Goal: Task Accomplishment & Management: Complete application form

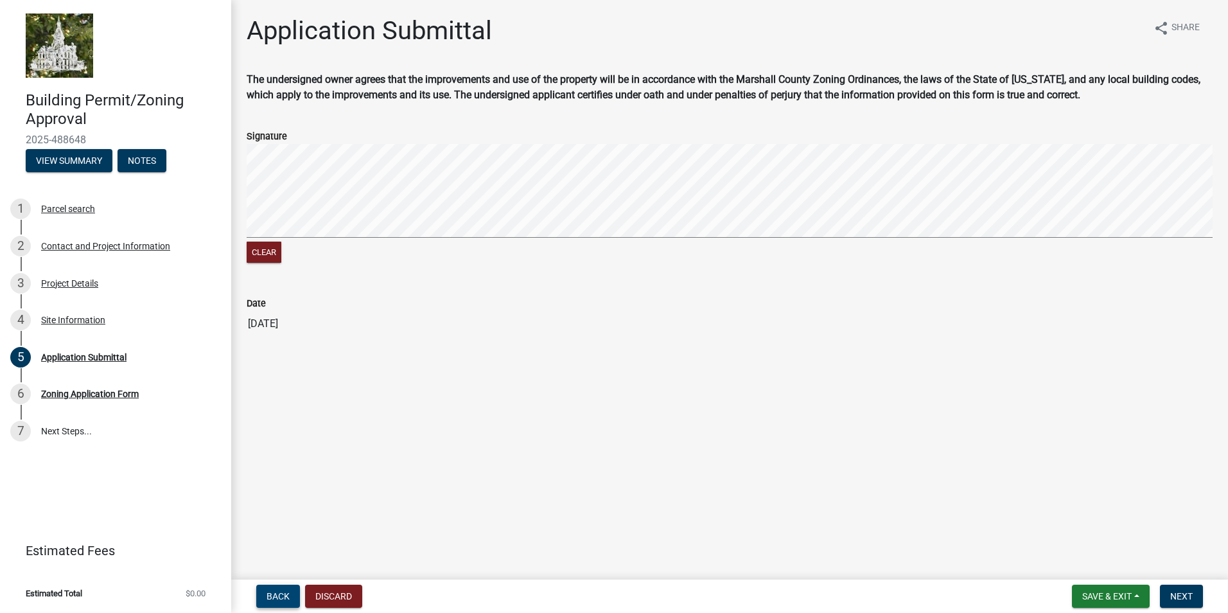
click at [275, 593] on span "Back" at bounding box center [278, 596] width 23 height 10
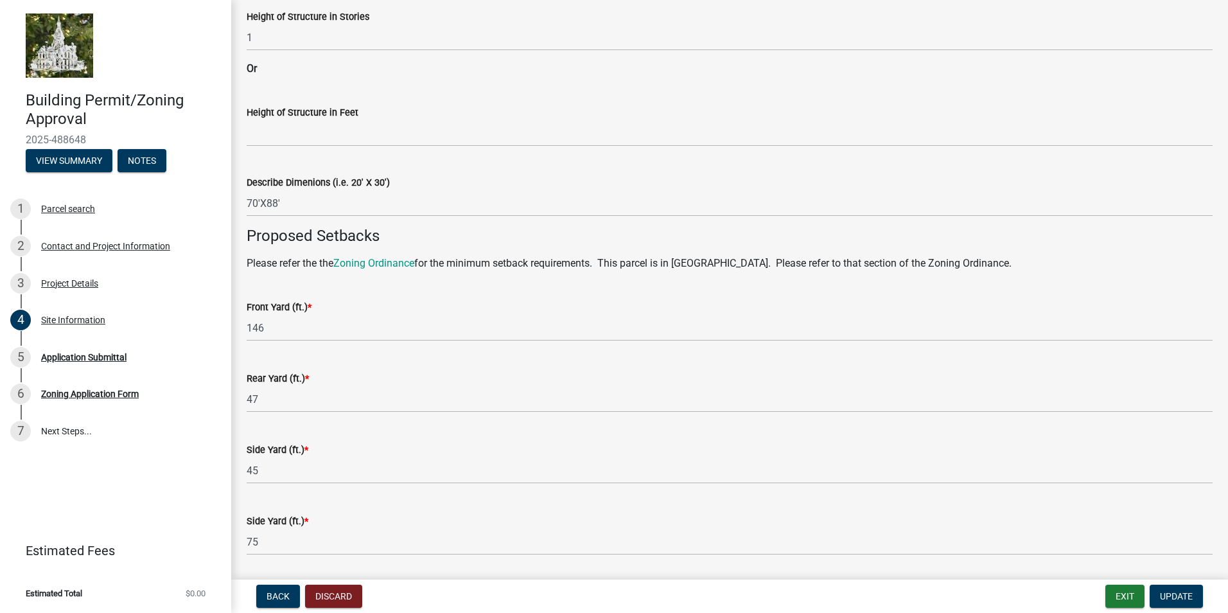
scroll to position [768, 0]
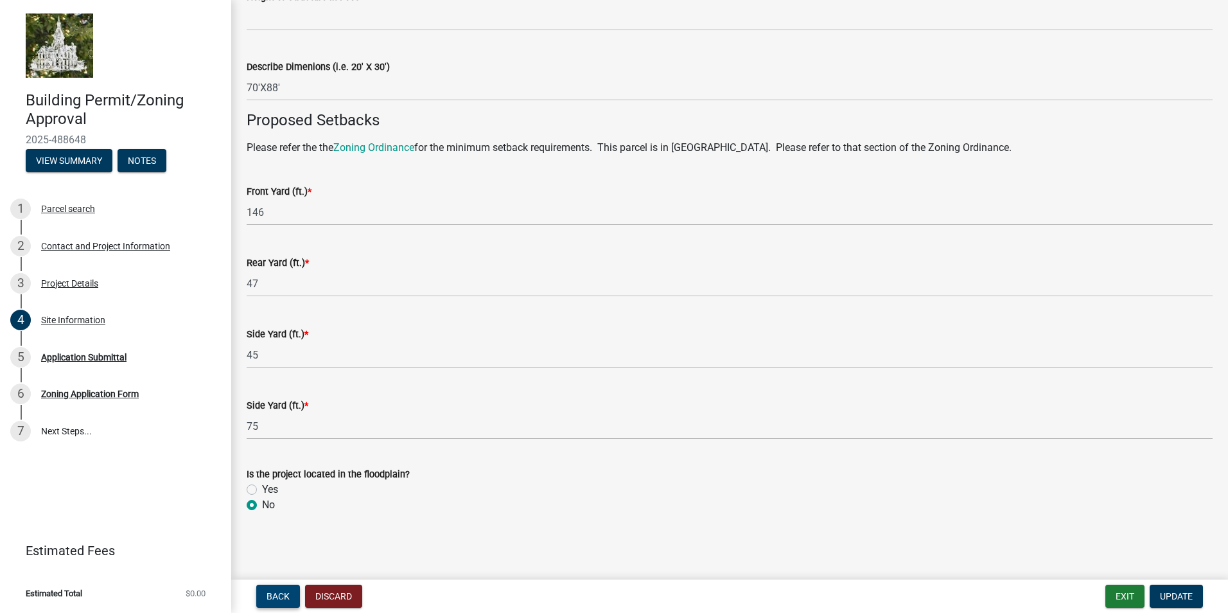
click at [270, 597] on span "Back" at bounding box center [278, 596] width 23 height 10
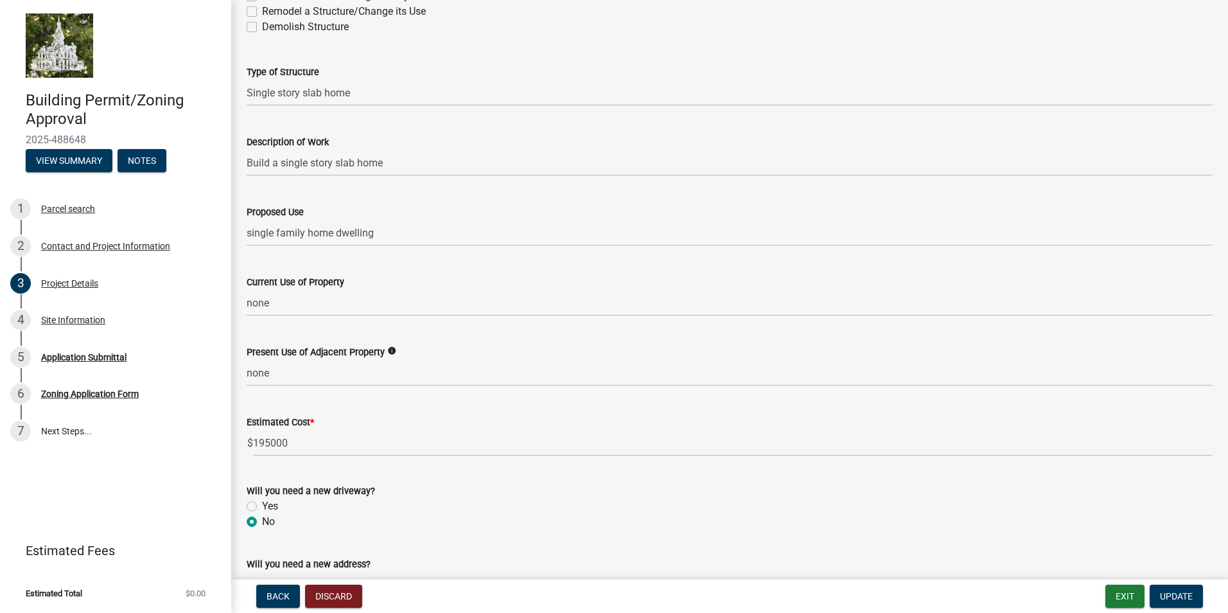
scroll to position [256, 0]
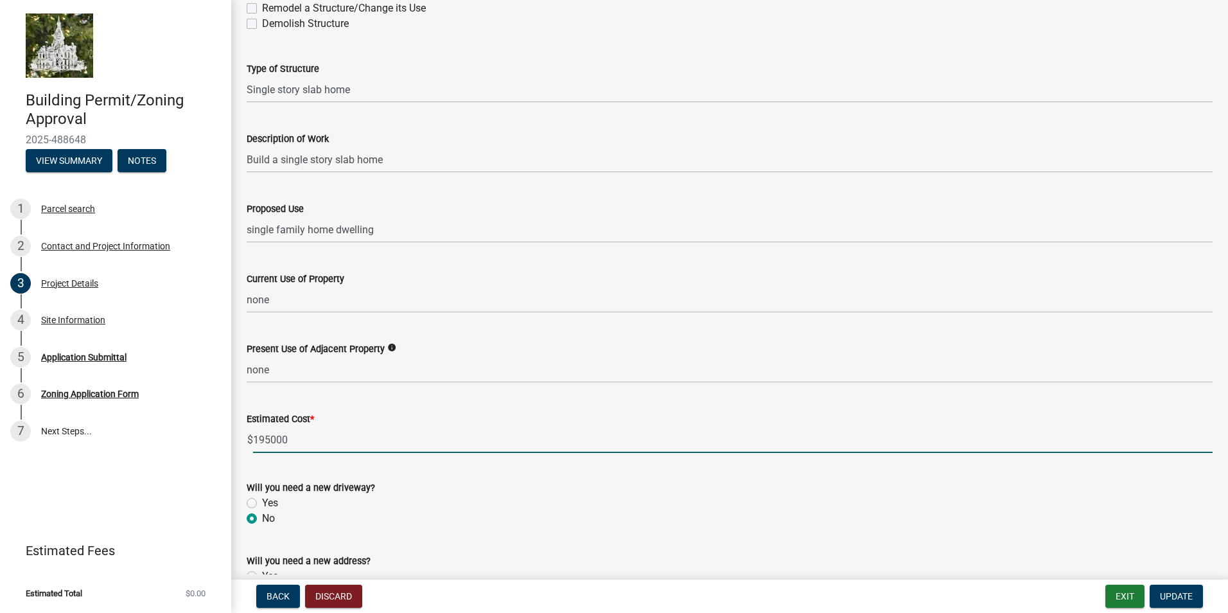
drag, startPoint x: 254, startPoint y: 438, endPoint x: 294, endPoint y: 439, distance: 40.5
click at [293, 439] on input "195000" at bounding box center [732, 439] width 959 height 26
click at [308, 438] on input "195000" at bounding box center [732, 439] width 959 height 26
drag, startPoint x: 253, startPoint y: 438, endPoint x: 346, endPoint y: 445, distance: 93.4
click at [343, 449] on input "195000" at bounding box center [732, 439] width 959 height 26
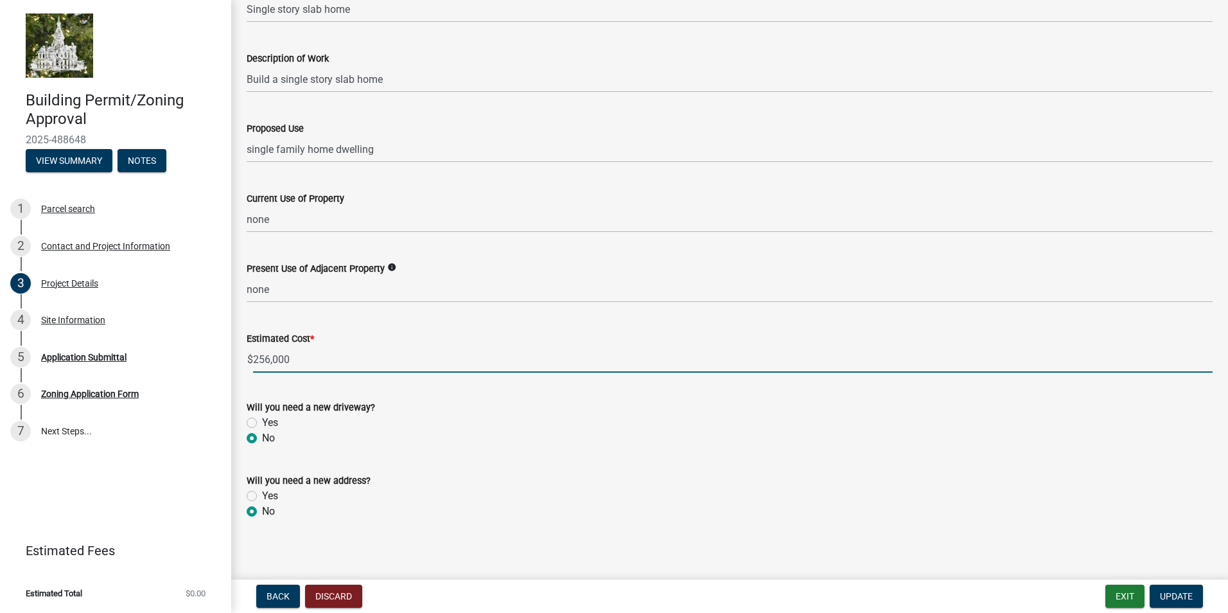
scroll to position [343, 0]
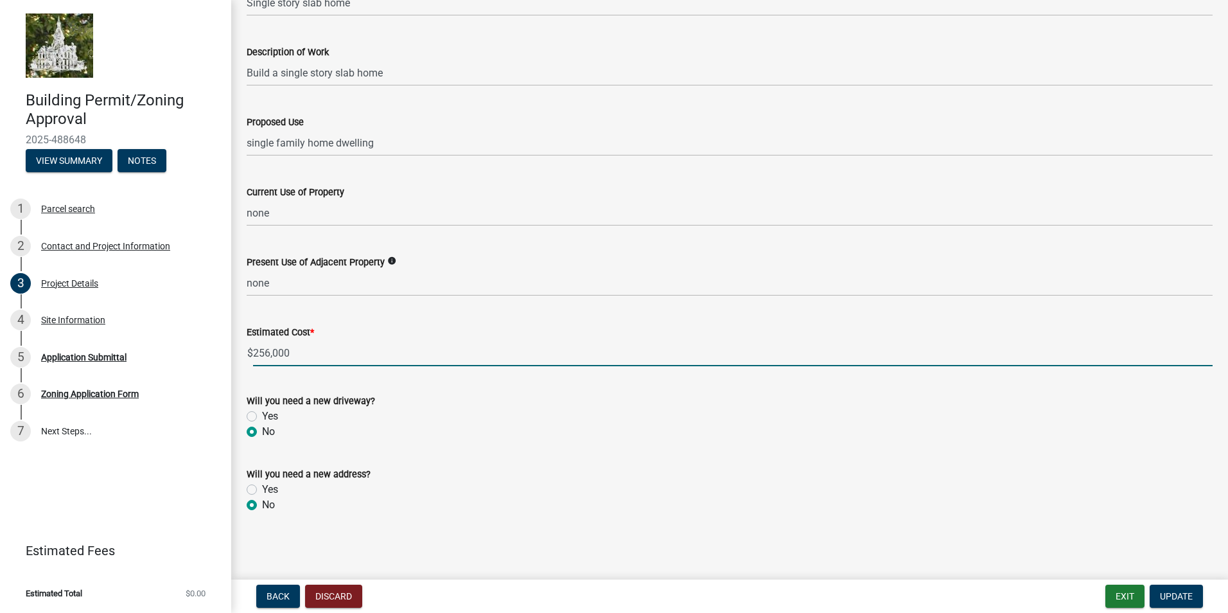
drag, startPoint x: 258, startPoint y: 352, endPoint x: 329, endPoint y: 351, distance: 71.9
click at [329, 354] on input "256,000" at bounding box center [732, 353] width 959 height 26
type input "2"
type input "256000"
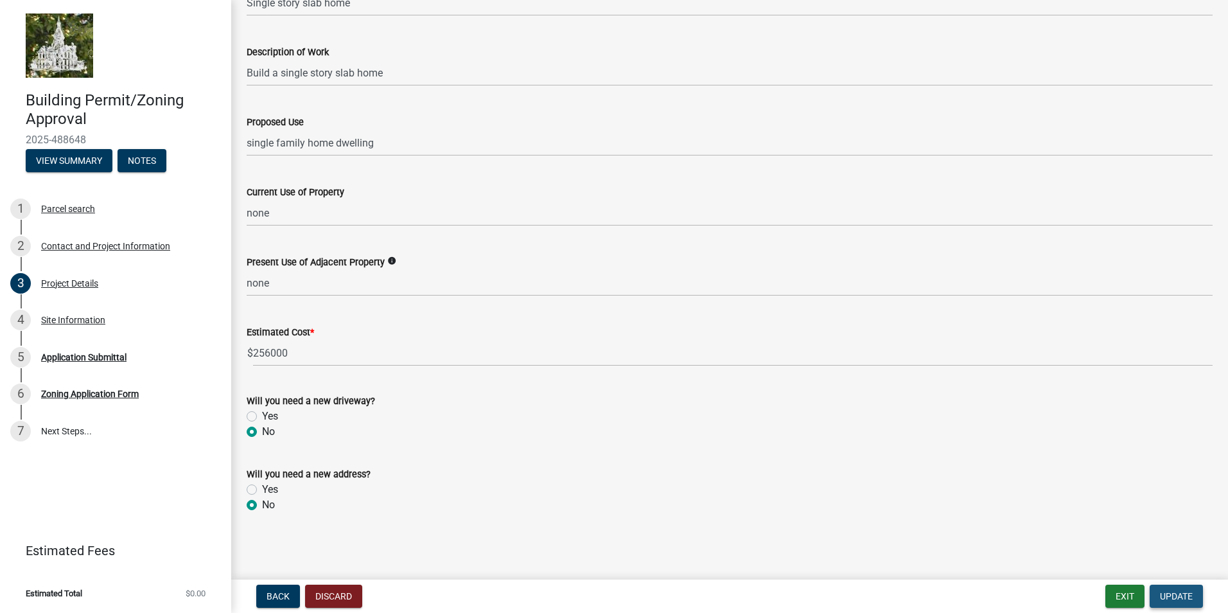
click at [1175, 591] on span "Update" at bounding box center [1176, 596] width 33 height 10
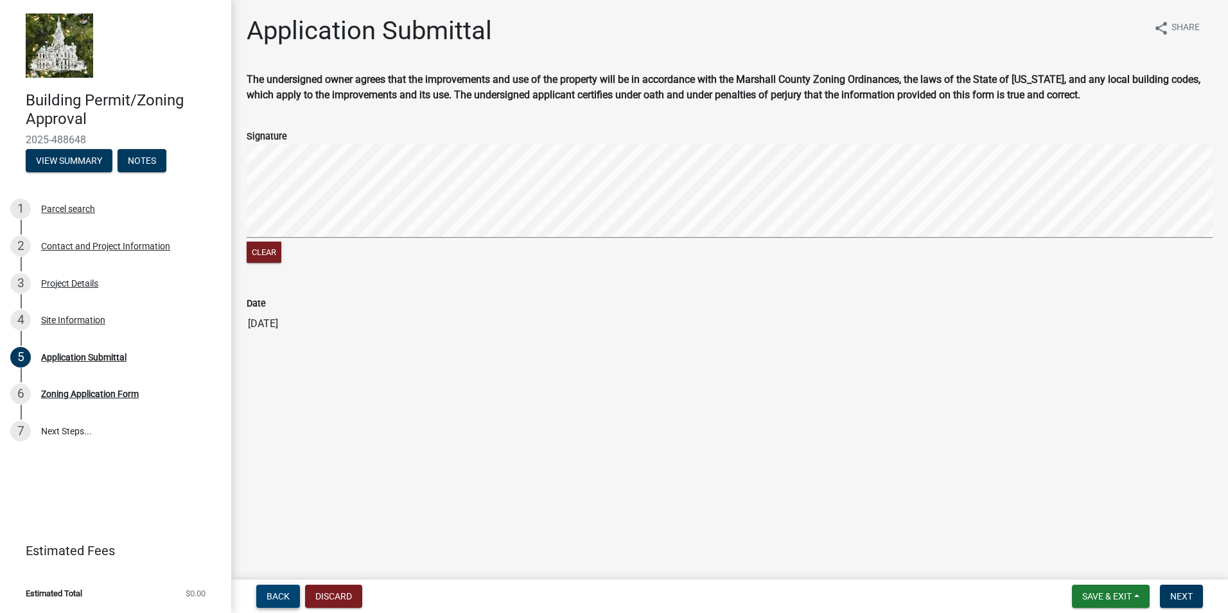
drag, startPoint x: 271, startPoint y: 590, endPoint x: 272, endPoint y: 584, distance: 6.5
click at [271, 584] on nav "Back Discard Save & Exit Save Save & Exit Next" at bounding box center [729, 595] width 997 height 33
